Goal: Task Accomplishment & Management: Manage account settings

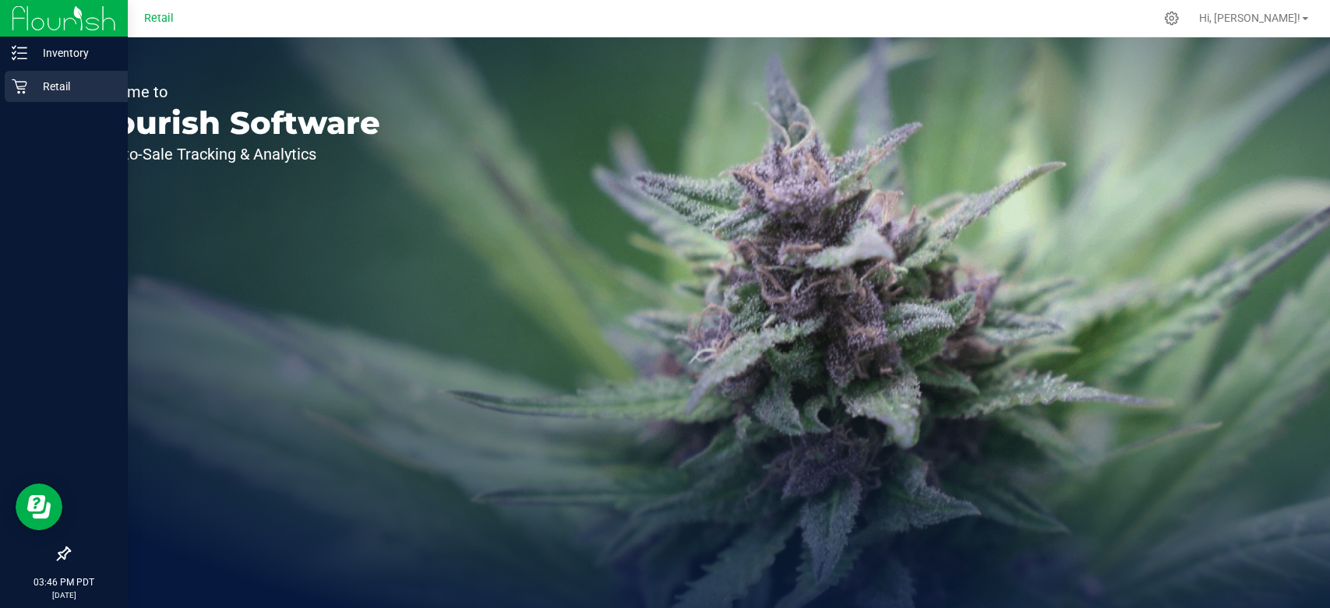
click at [58, 86] on p "Retail" at bounding box center [73, 86] width 93 height 19
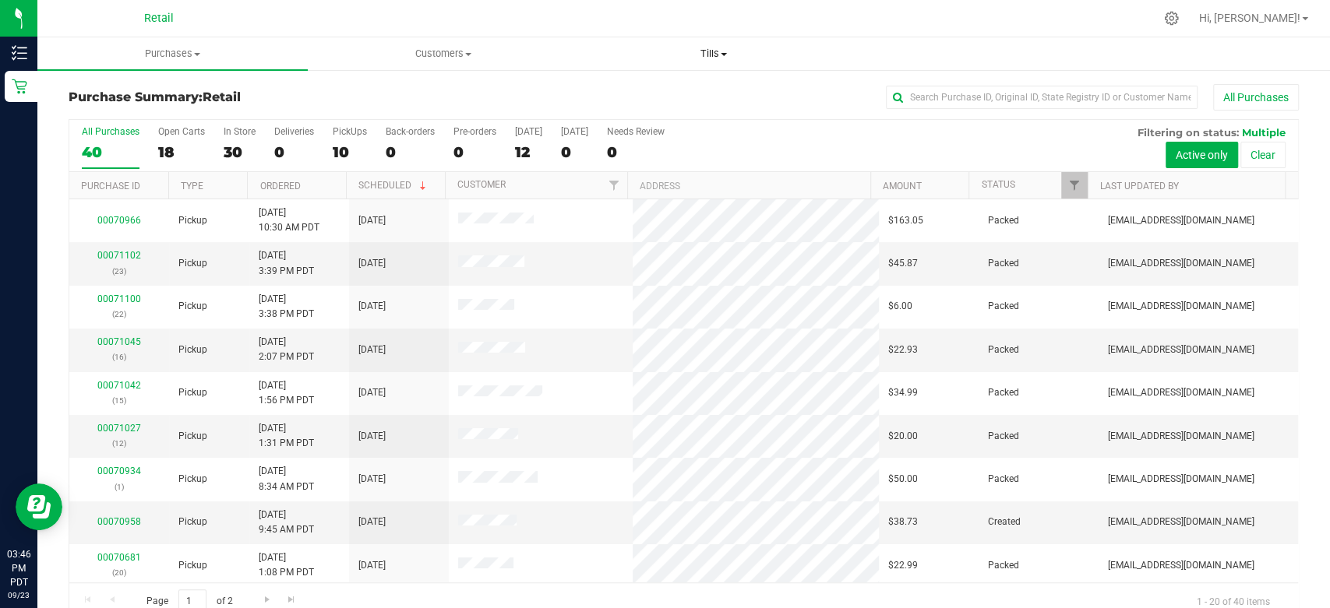
click at [722, 64] on uib-tab-heading "Tills Manage tills" at bounding box center [713, 53] width 269 height 31
click at [707, 95] on li "Manage tills" at bounding box center [713, 94] width 270 height 19
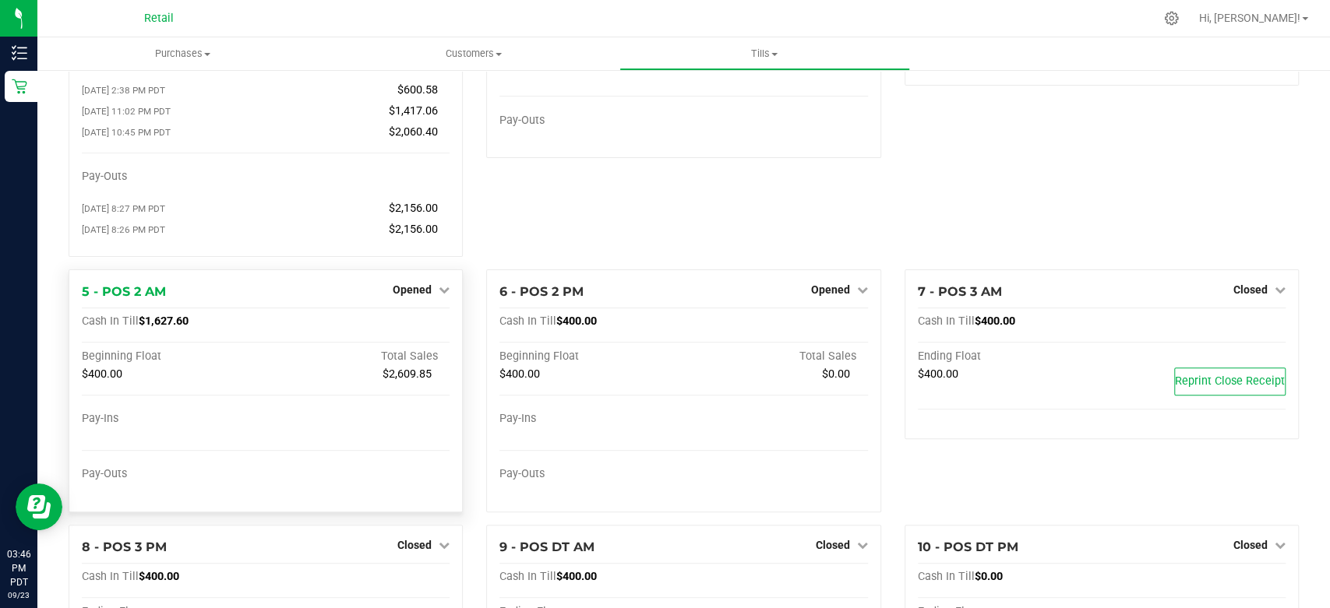
scroll to position [173, 0]
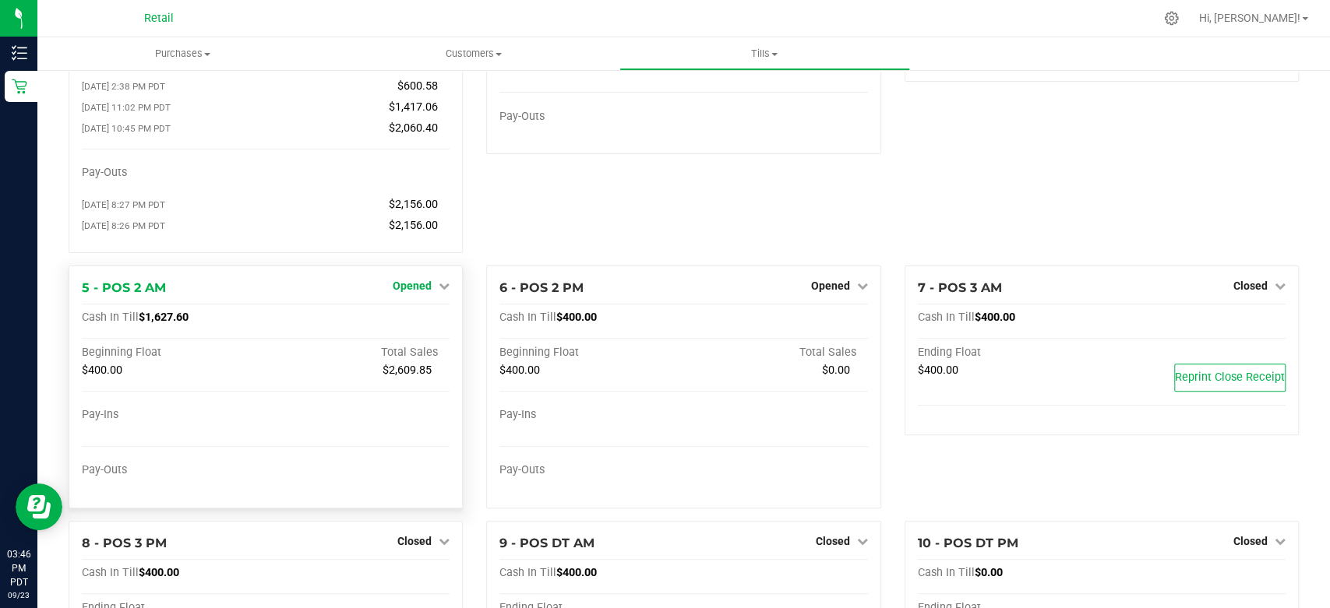
click at [418, 284] on span "Opened" at bounding box center [412, 286] width 39 height 12
click at [449, 331] on div "Close Till" at bounding box center [414, 319] width 117 height 42
click at [449, 328] on div "Close Till" at bounding box center [414, 317] width 115 height 19
click at [411, 320] on link "Close Till" at bounding box center [414, 318] width 42 height 12
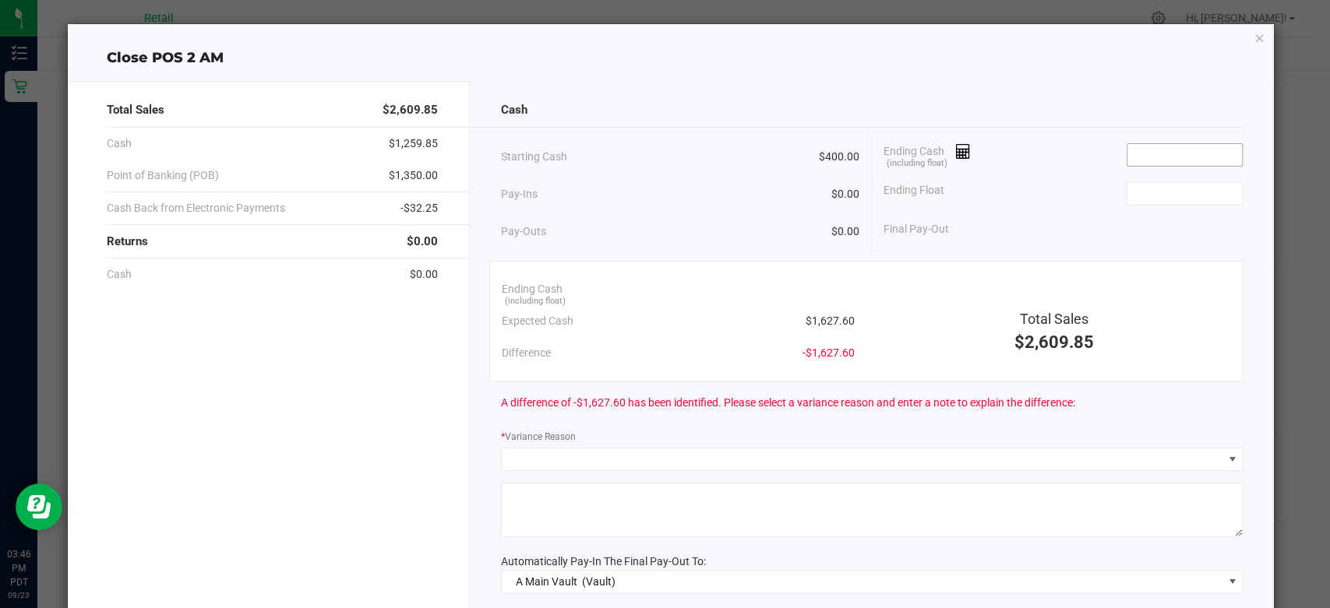
click at [1183, 145] on input at bounding box center [1184, 155] width 115 height 22
click at [956, 157] on icon at bounding box center [963, 151] width 15 height 11
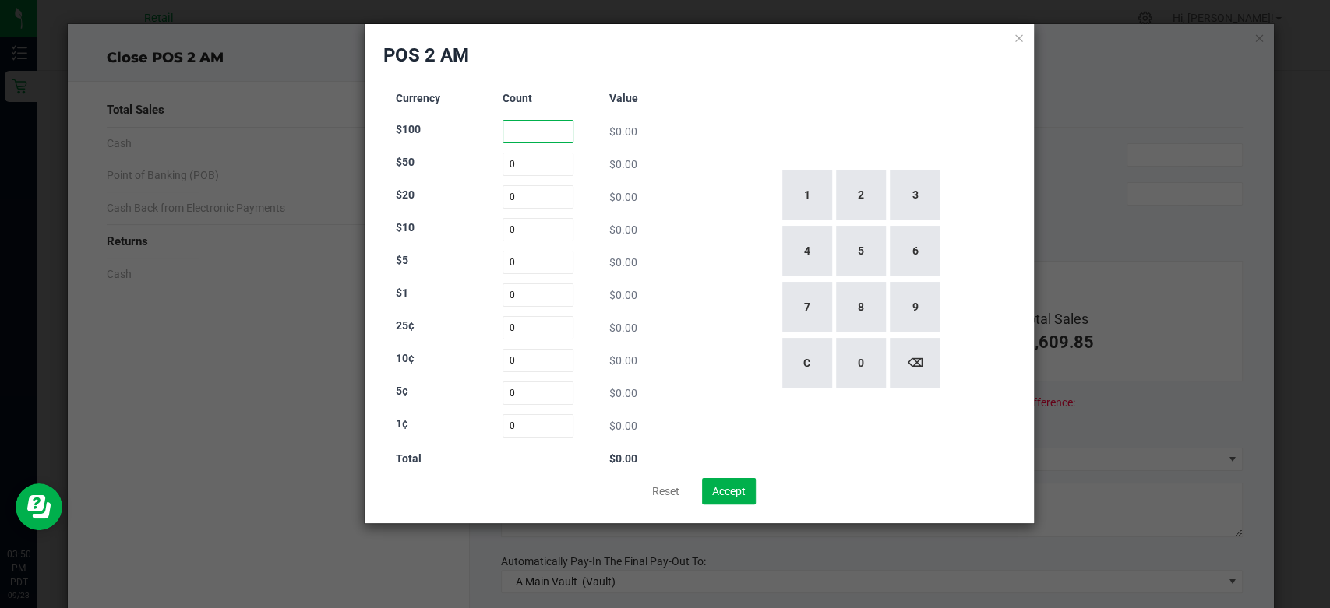
click at [531, 137] on input at bounding box center [537, 131] width 71 height 23
type input "2"
type input "4"
type input "40"
type input "13"
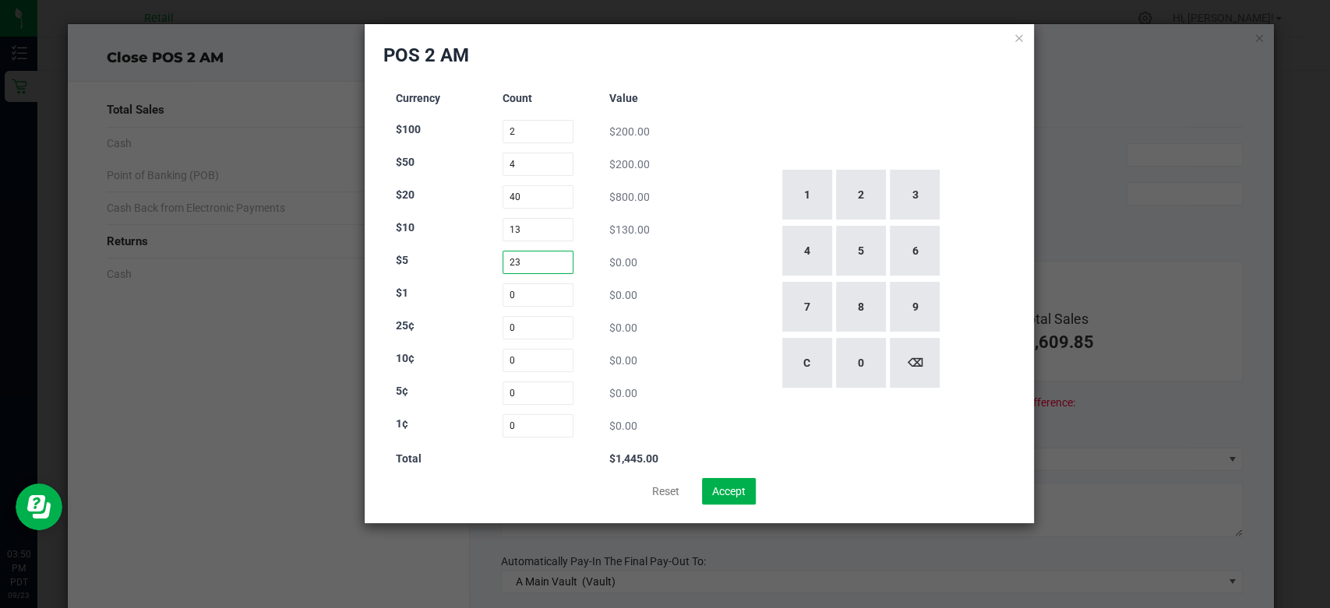
type input "23"
type input "150"
type input "81"
type input "5"
type input "83"
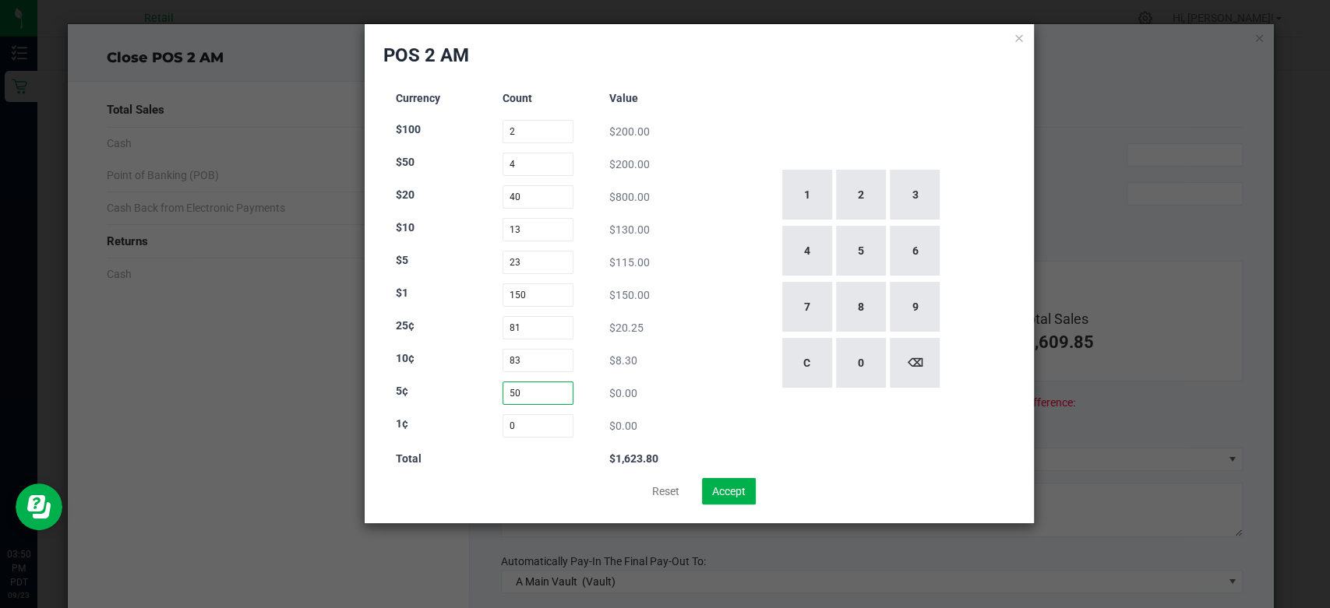
type input "50"
type input "155"
click at [708, 326] on div "1 2 3 4 5 6 7 8 9 C 0 ⌫" at bounding box center [860, 279] width 310 height 398
click at [741, 489] on button "Accept" at bounding box center [729, 491] width 54 height 26
type input "$1,627.60"
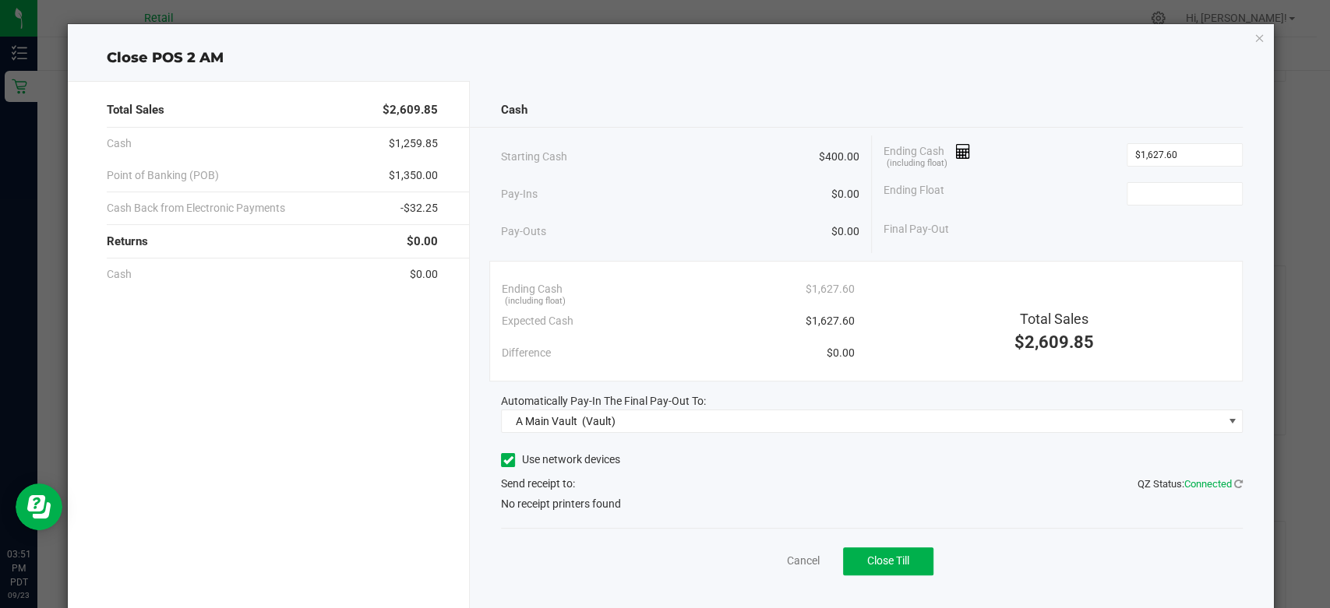
scroll to position [0, 0]
click at [1144, 189] on input at bounding box center [1184, 194] width 115 height 22
type input "$400.00"
click at [509, 460] on span at bounding box center [508, 460] width 14 height 14
click at [0, 0] on input "Use network devices" at bounding box center [0, 0] width 0 height 0
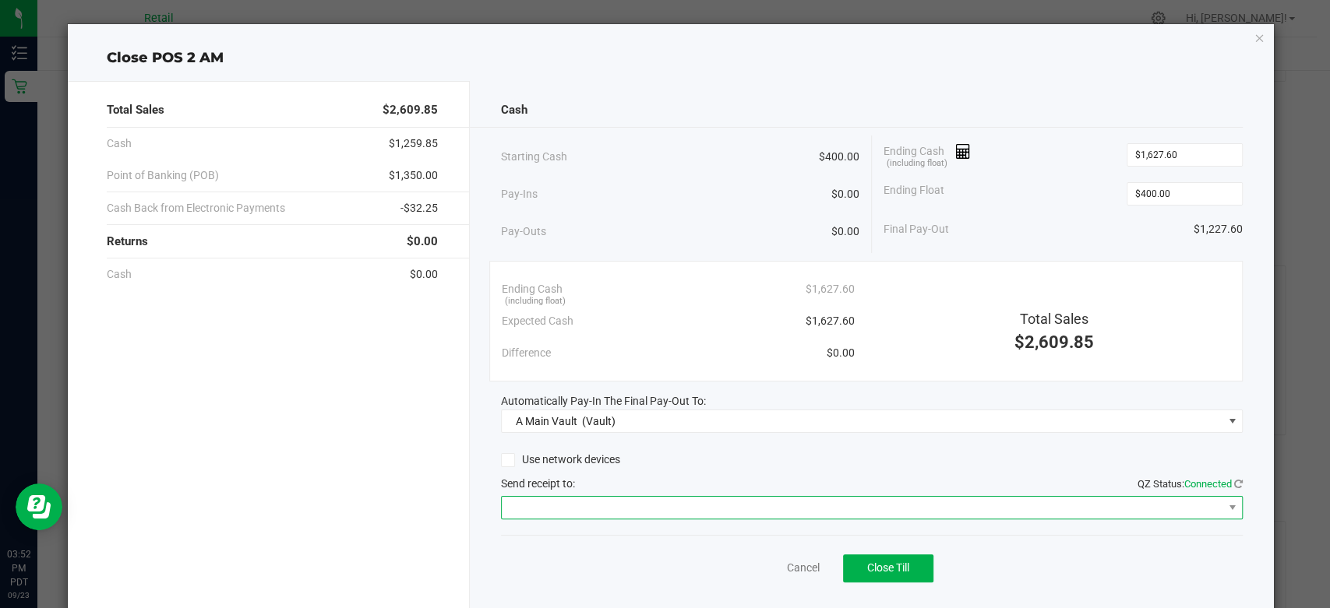
click at [504, 501] on span at bounding box center [862, 508] width 721 height 22
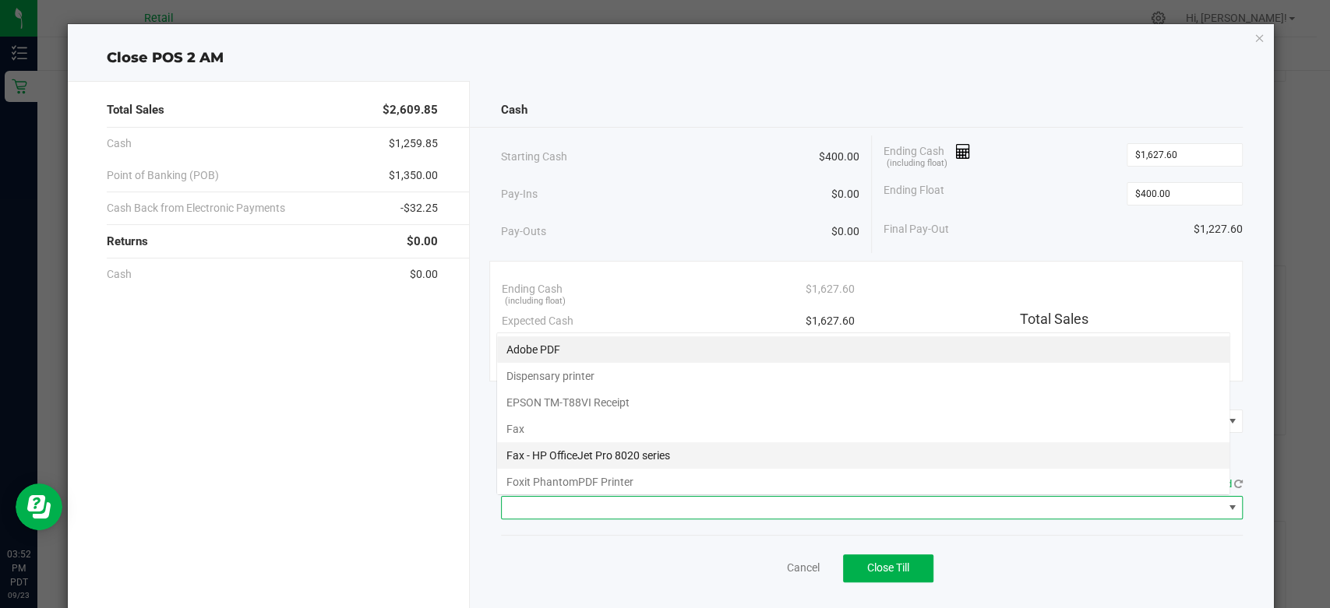
scroll to position [23, 734]
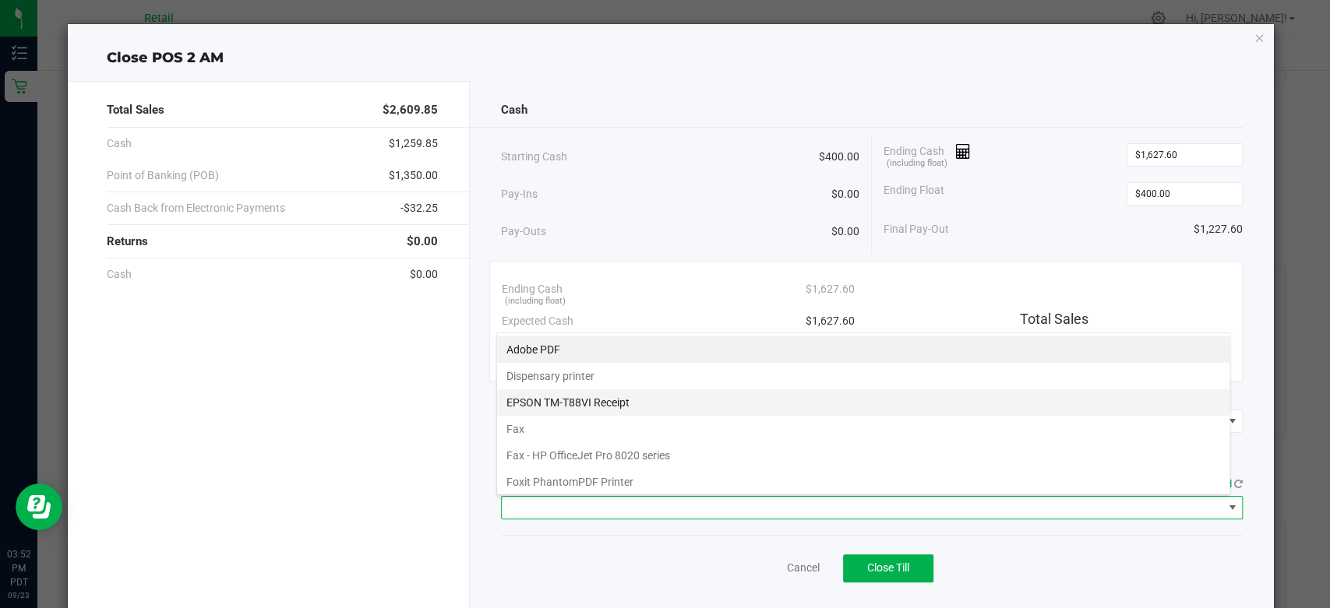
click at [542, 404] on Receipt "EPSON TM-T88VI Receipt" at bounding box center [863, 403] width 732 height 26
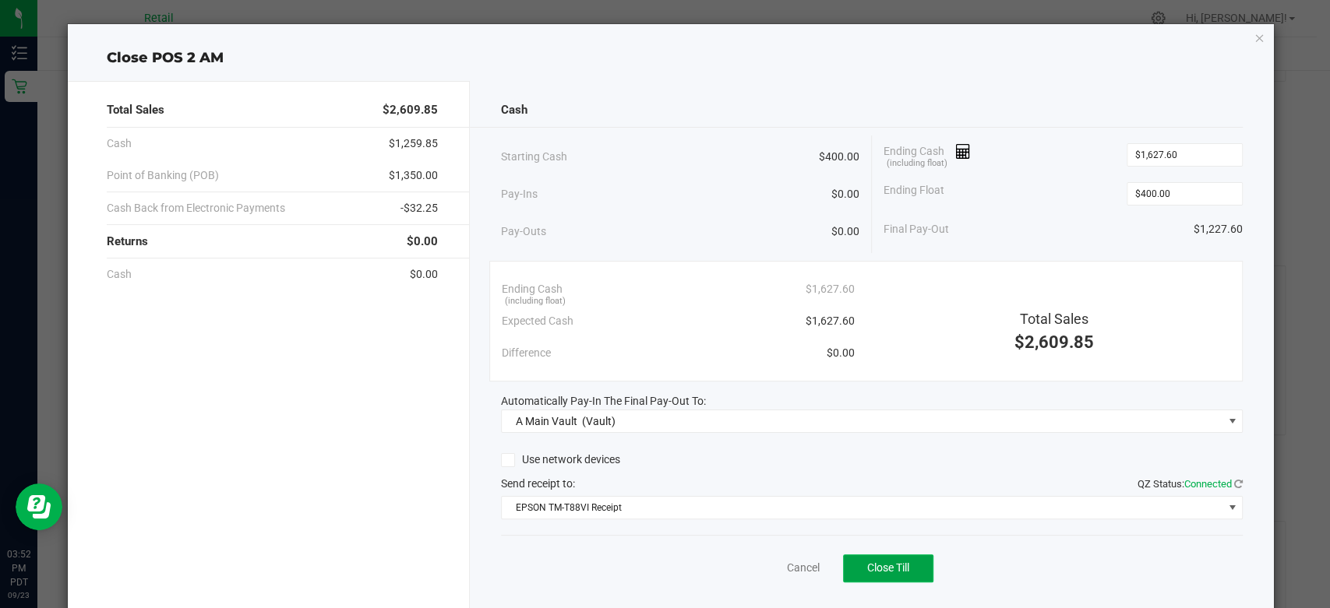
click at [908, 555] on button "Close Till" at bounding box center [888, 569] width 90 height 28
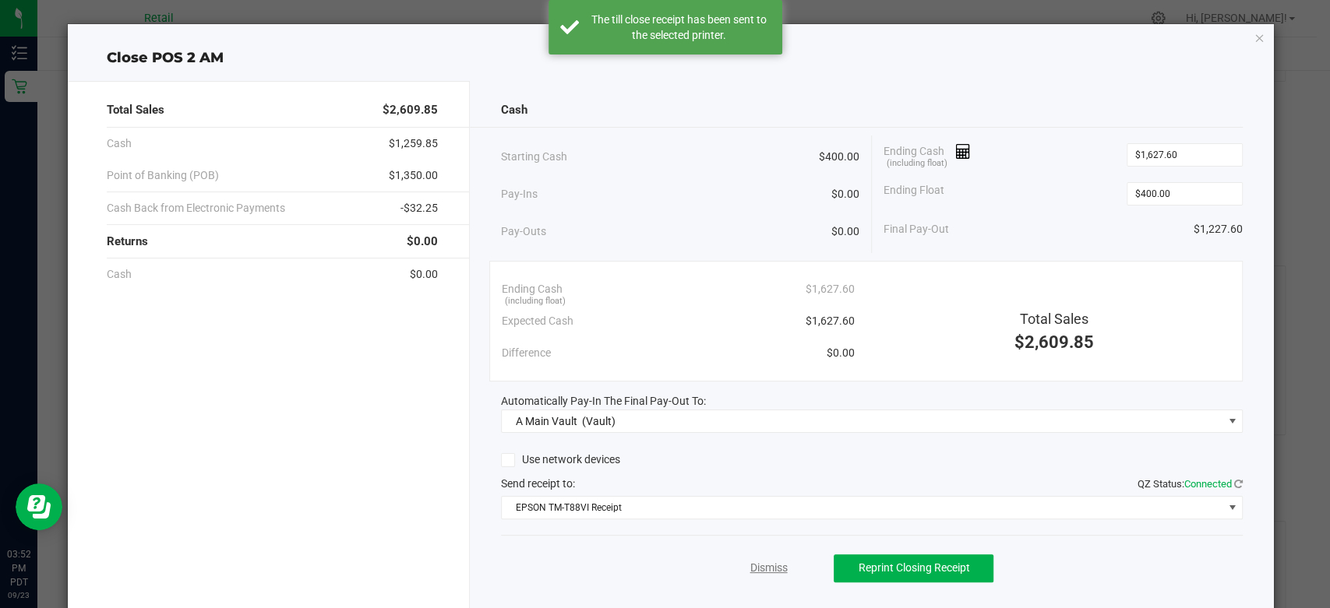
click at [768, 571] on link "Dismiss" at bounding box center [767, 568] width 37 height 16
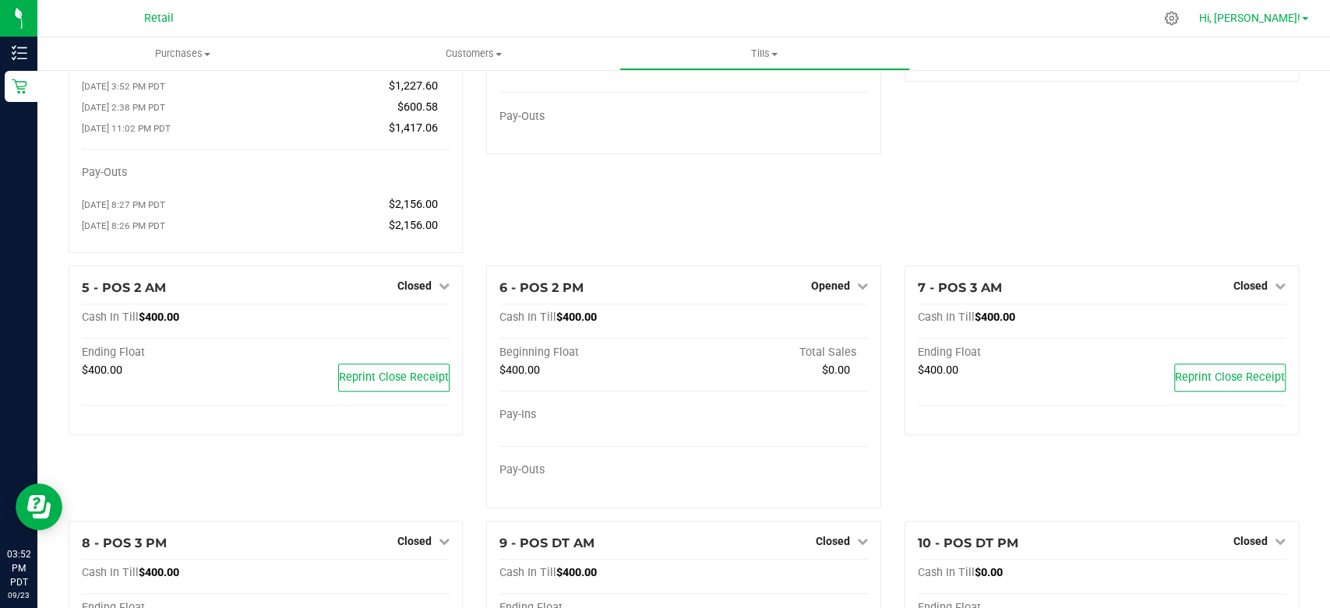
click at [1278, 13] on span "Hi, [PERSON_NAME]!" at bounding box center [1249, 18] width 101 height 12
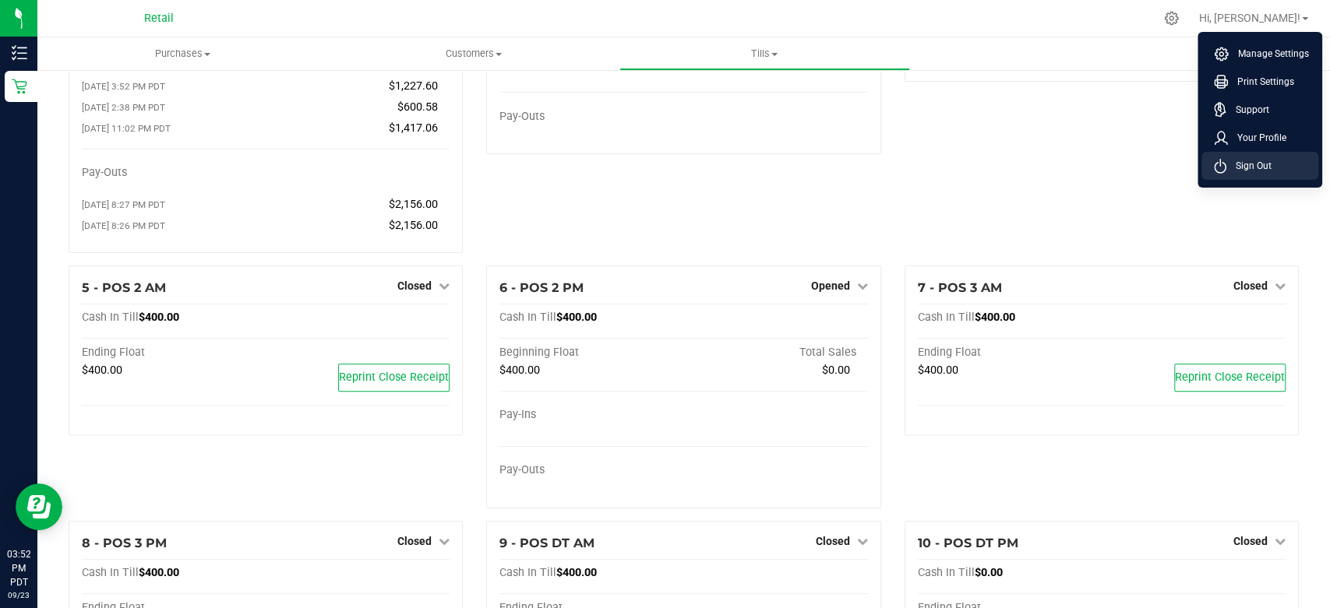
click at [1230, 167] on span "Sign Out" at bounding box center [1248, 166] width 45 height 16
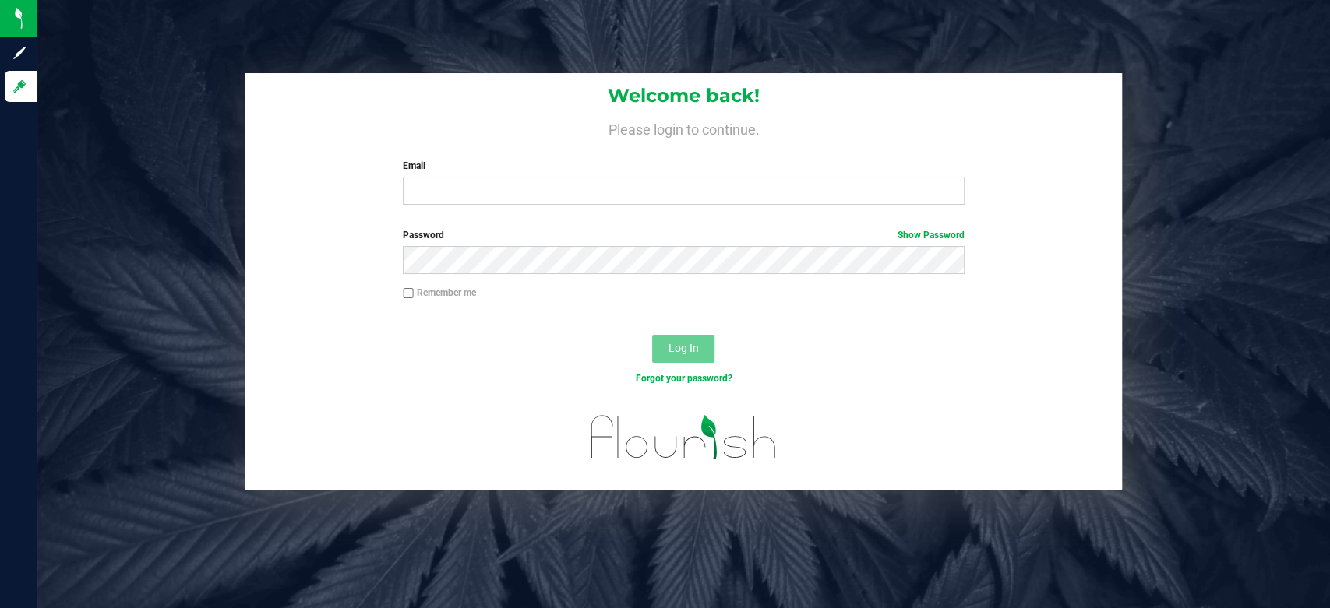
click at [785, 341] on div "Log In" at bounding box center [683, 354] width 877 height 52
click at [686, 197] on input "Email" at bounding box center [684, 191] width 562 height 28
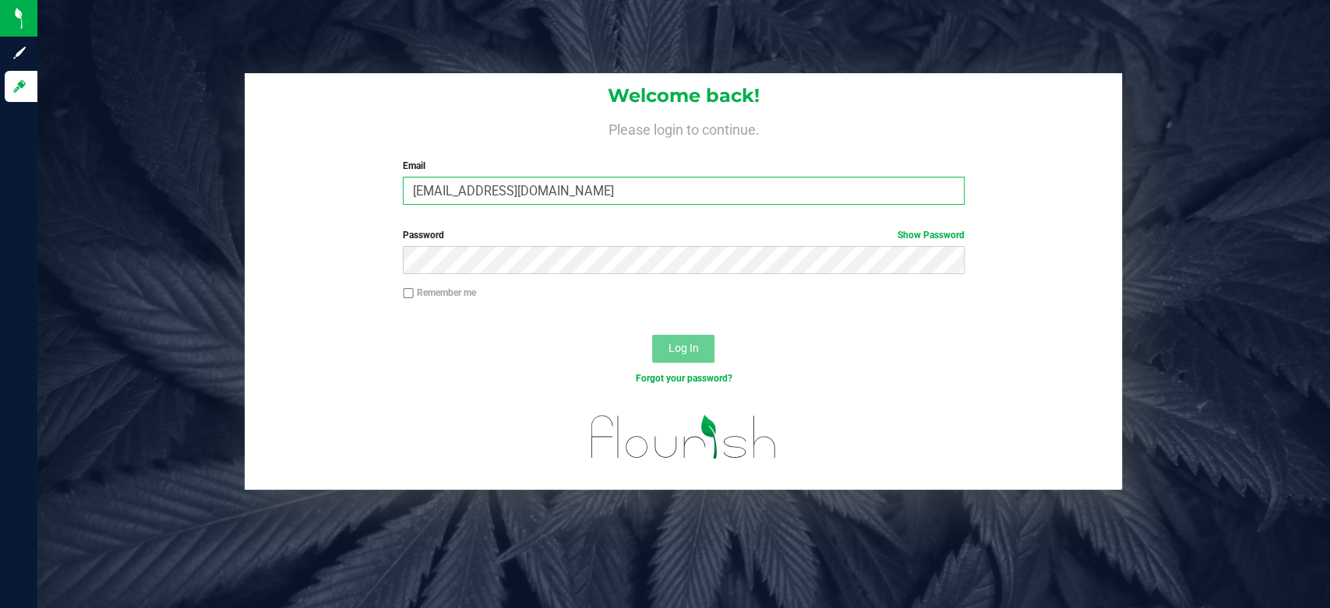
type input "[EMAIL_ADDRESS][DOMAIN_NAME]"
click at [652, 335] on button "Log In" at bounding box center [683, 349] width 62 height 28
